Goal: Register for event/course

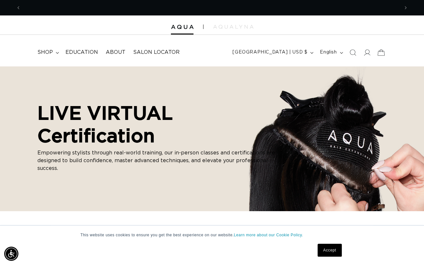
scroll to position [0, 757]
click at [366, 53] on icon at bounding box center [367, 52] width 7 height 7
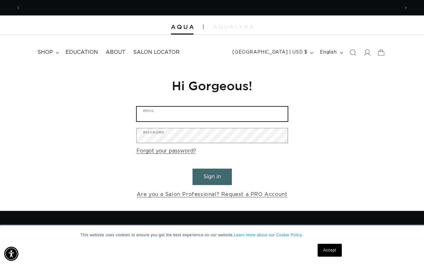
scroll to position [0, 379]
type input "voulashairwaytoheaven@gmail.com"
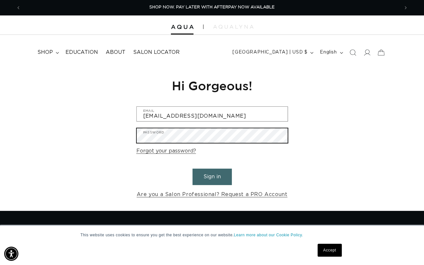
click at [212, 176] on button "Sign in" at bounding box center [212, 177] width 39 height 16
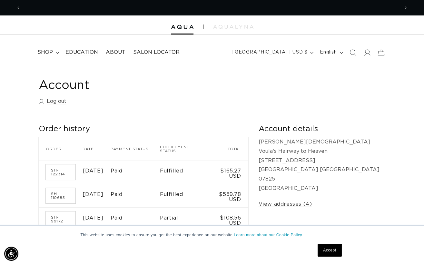
scroll to position [0, 757]
click at [85, 51] on span "Education" at bounding box center [82, 52] width 33 height 7
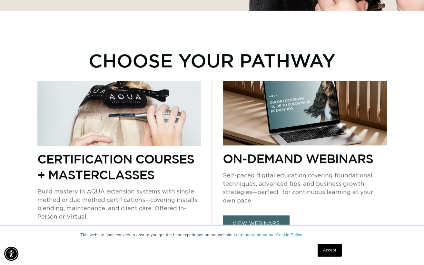
scroll to position [230, 0]
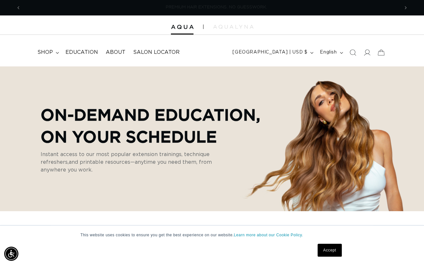
scroll to position [0, 379]
click at [330, 249] on link "Accept" at bounding box center [330, 250] width 24 height 13
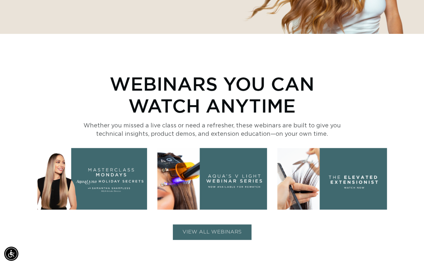
scroll to position [0, 0]
click at [211, 233] on button "VIEW ALL WEBINARS" at bounding box center [212, 232] width 78 height 15
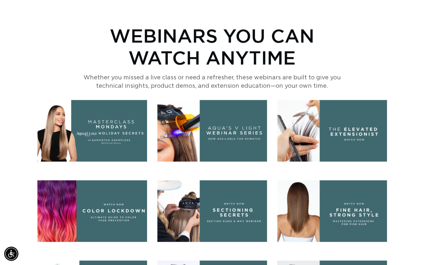
click at [108, 134] on img at bounding box center [92, 131] width 110 height 62
click at [226, 126] on img at bounding box center [212, 131] width 110 height 62
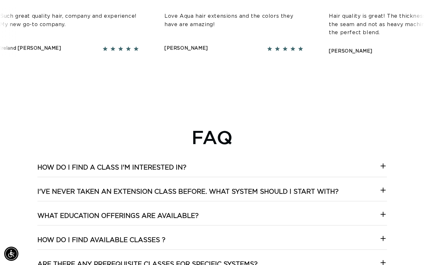
scroll to position [0, 757]
click at [237, 167] on summary "How do I find a class I'm interested in?" at bounding box center [212, 170] width 350 height 14
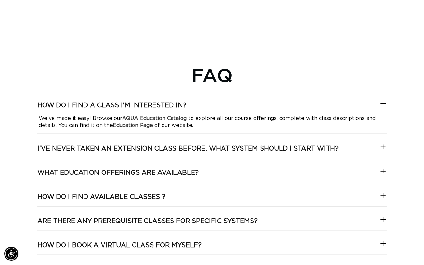
scroll to position [0, 379]
click at [207, 173] on summary "What Education offerings are available?" at bounding box center [212, 175] width 350 height 14
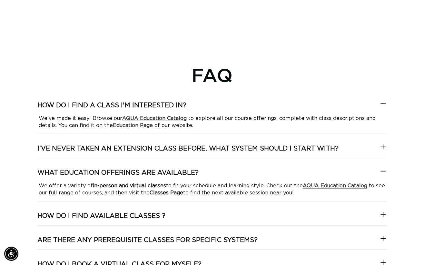
scroll to position [0, 0]
click at [166, 215] on h3 "How do I find available classes ?" at bounding box center [101, 216] width 128 height 8
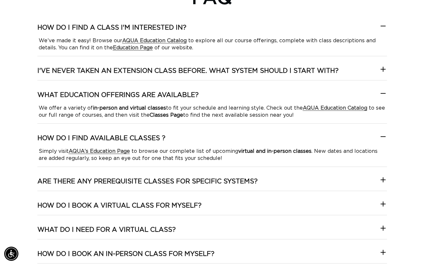
scroll to position [0, 379]
click at [206, 179] on h3 "Are there any prerequisite classes for specific systems?" at bounding box center [147, 181] width 220 height 8
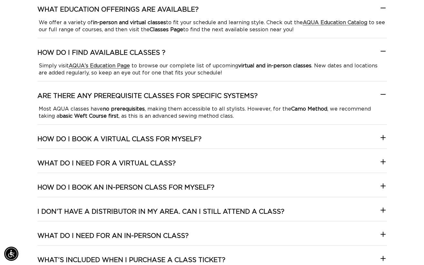
scroll to position [0, 0]
click at [181, 184] on h3 "How do I book an In-person class for myself?" at bounding box center [125, 188] width 177 height 8
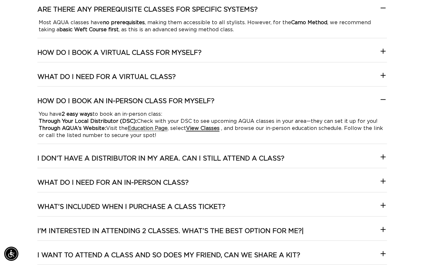
click at [220, 129] on strong "View Classes" at bounding box center [203, 128] width 34 height 5
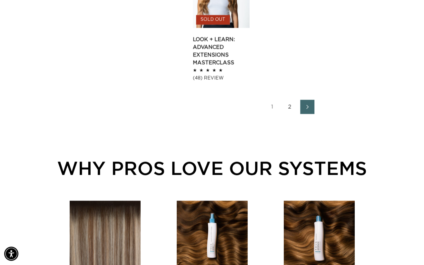
scroll to position [1026, 0]
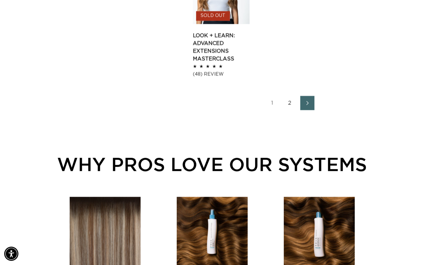
click at [291, 96] on link "2" at bounding box center [290, 103] width 14 height 14
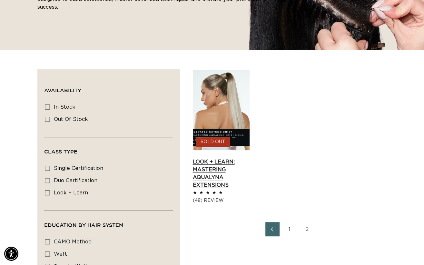
scroll to position [0, 757]
click at [218, 158] on link "Look + Learn: Mastering AquaLyna Extensions" at bounding box center [221, 173] width 57 height 31
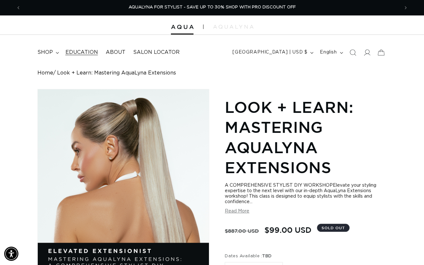
click at [81, 54] on span "Education" at bounding box center [82, 52] width 33 height 7
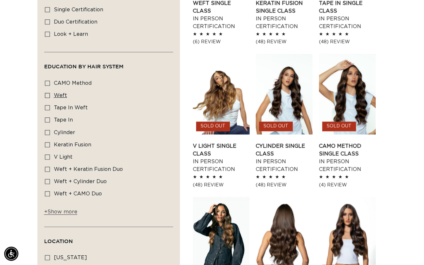
click at [48, 97] on icon at bounding box center [47, 95] width 5 height 5
click at [48, 97] on input "Weft Weft (2 products)" at bounding box center [47, 95] width 5 height 5
checkbox input "true"
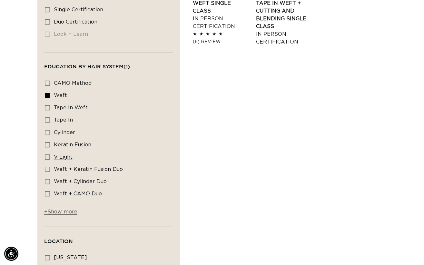
scroll to position [0, 757]
click at [47, 157] on icon at bounding box center [47, 157] width 5 height 5
click at [47, 157] on input "V Light V Light (1 product)" at bounding box center [47, 157] width 5 height 5
checkbox input "true"
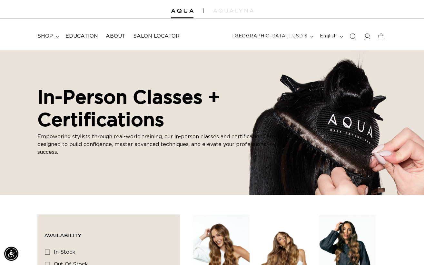
scroll to position [0, 757]
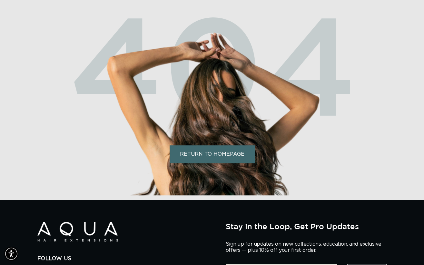
scroll to position [137, 0]
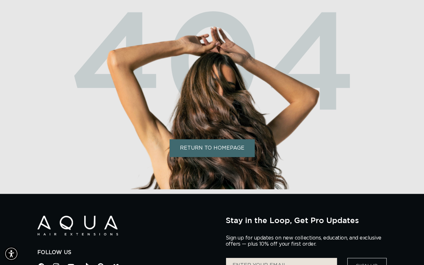
click at [181, 147] on link "RETURN TO HOMEPAGE" at bounding box center [212, 148] width 85 height 18
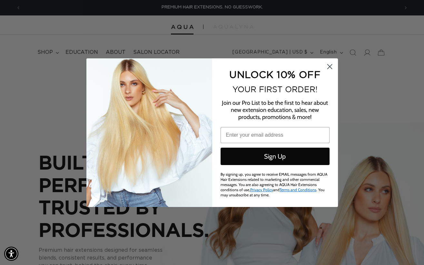
click at [329, 67] on circle "Close dialog" at bounding box center [329, 66] width 11 height 11
